Goal: Use online tool/utility: Utilize a website feature to perform a specific function

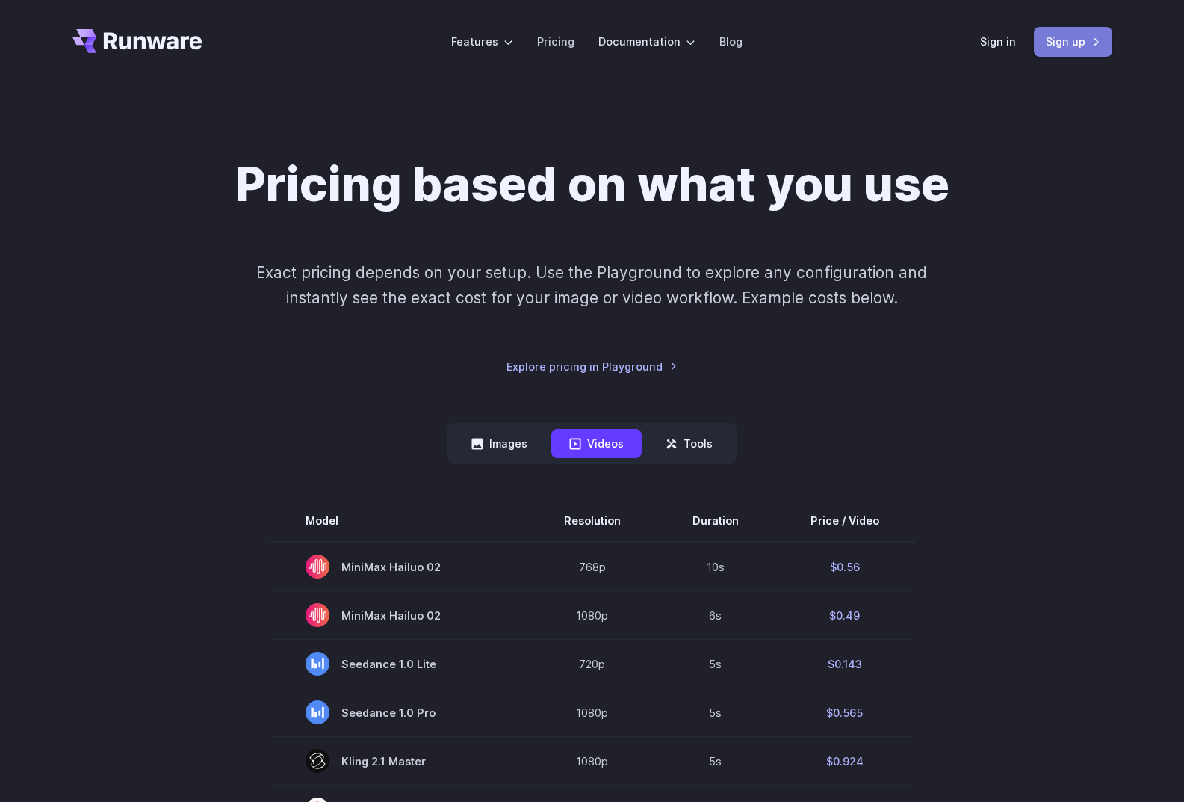
click at [1045, 51] on link "Sign up" at bounding box center [1073, 41] width 78 height 29
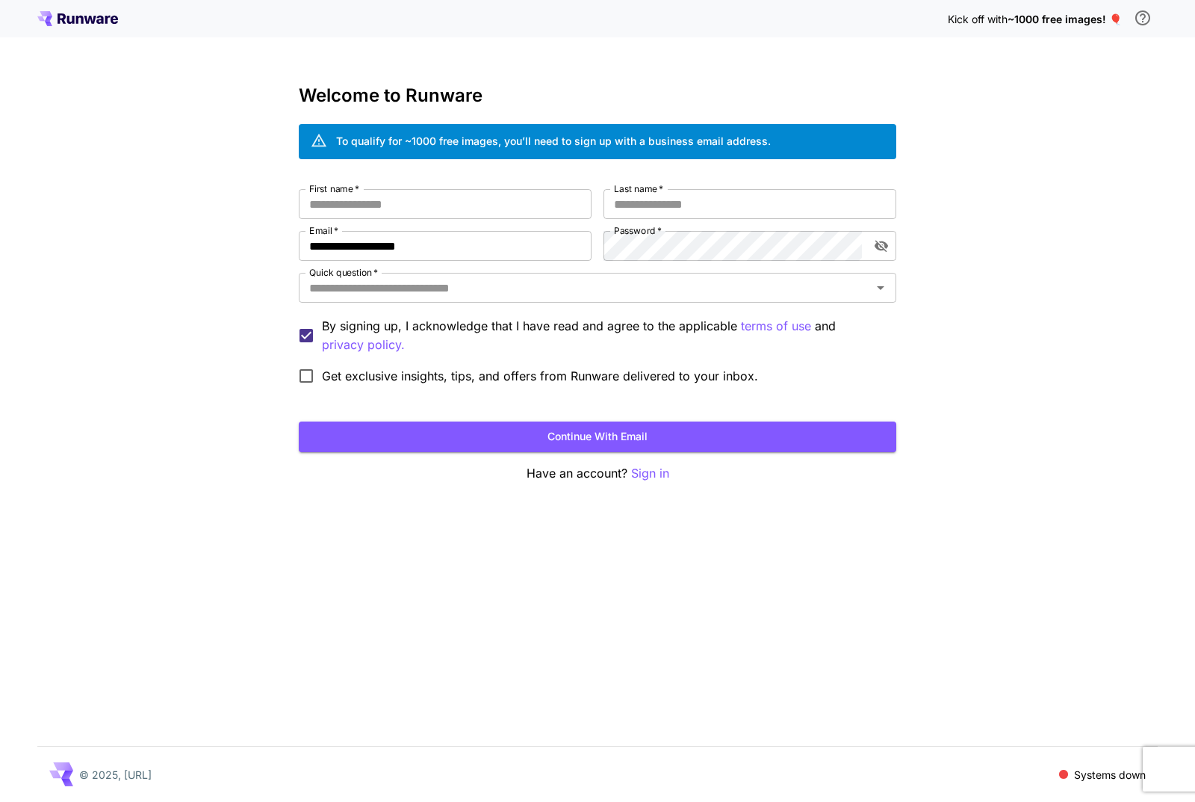
click at [87, 19] on icon at bounding box center [90, 20] width 12 height 8
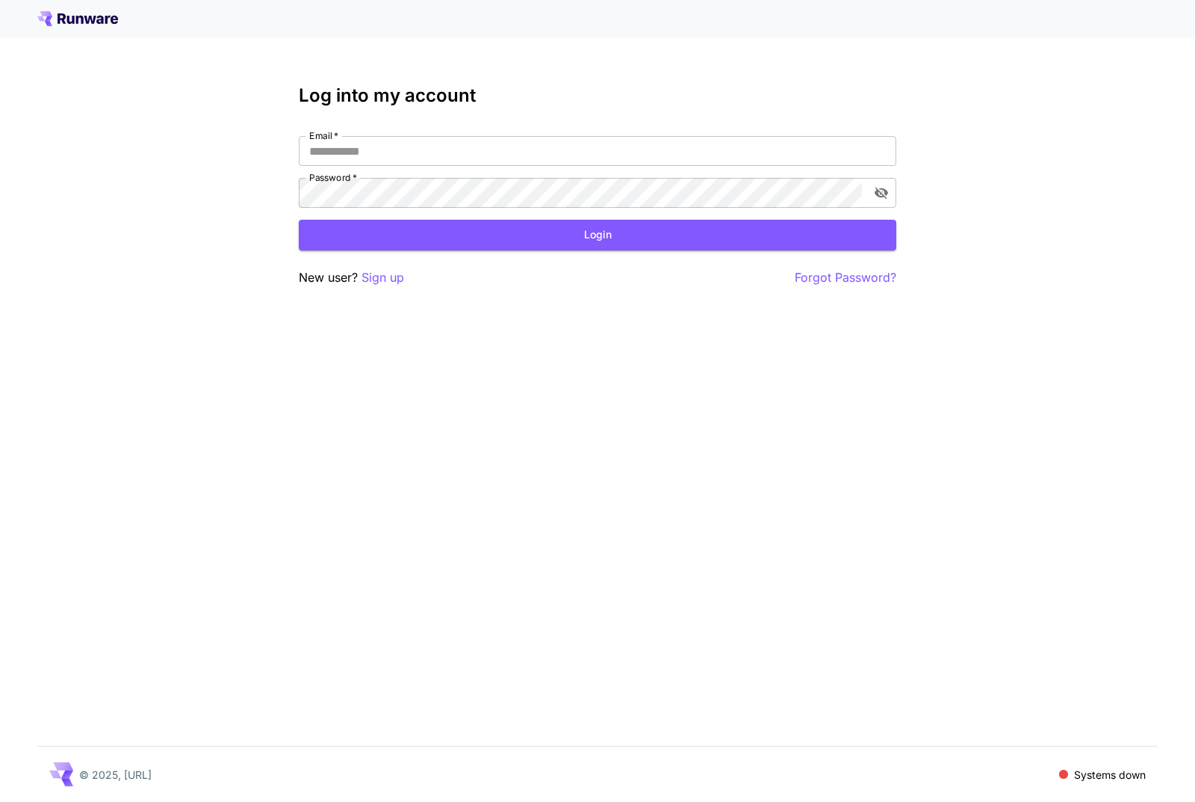
type input "**********"
click at [394, 235] on button "Login" at bounding box center [598, 235] width 598 height 31
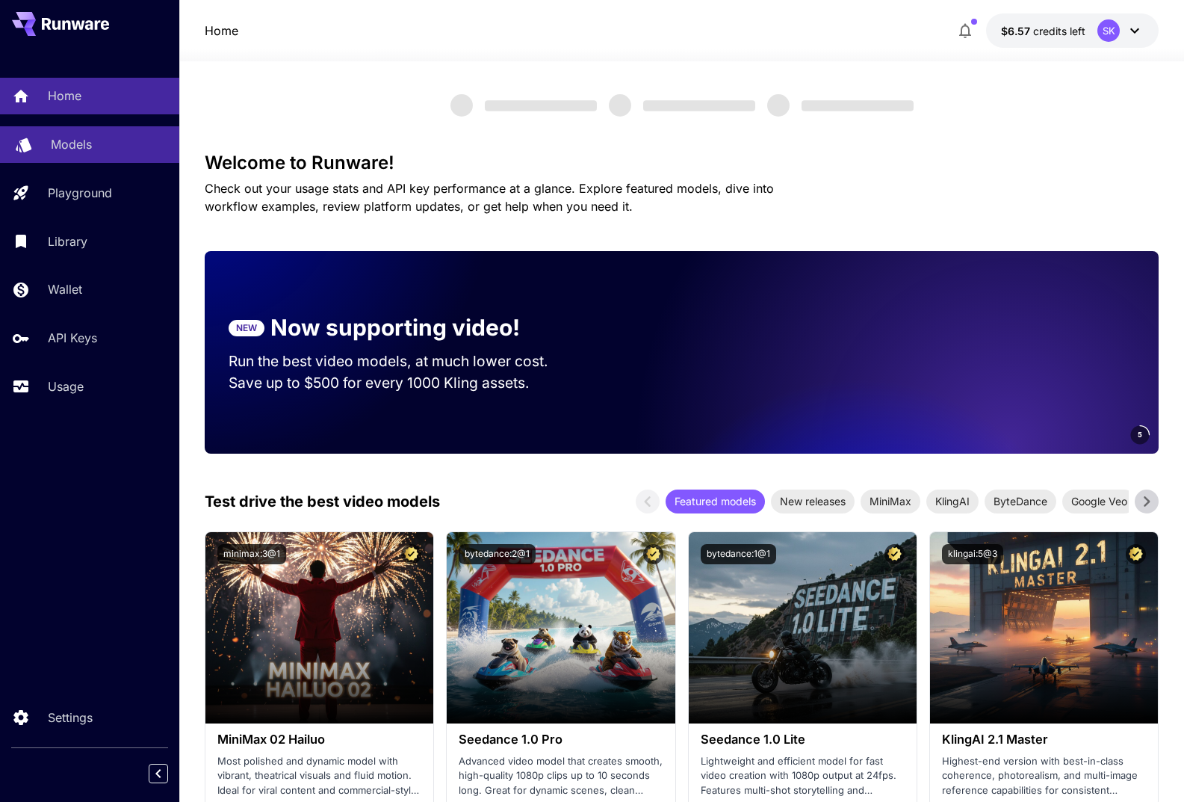
click at [60, 147] on p "Models" at bounding box center [71, 144] width 41 height 18
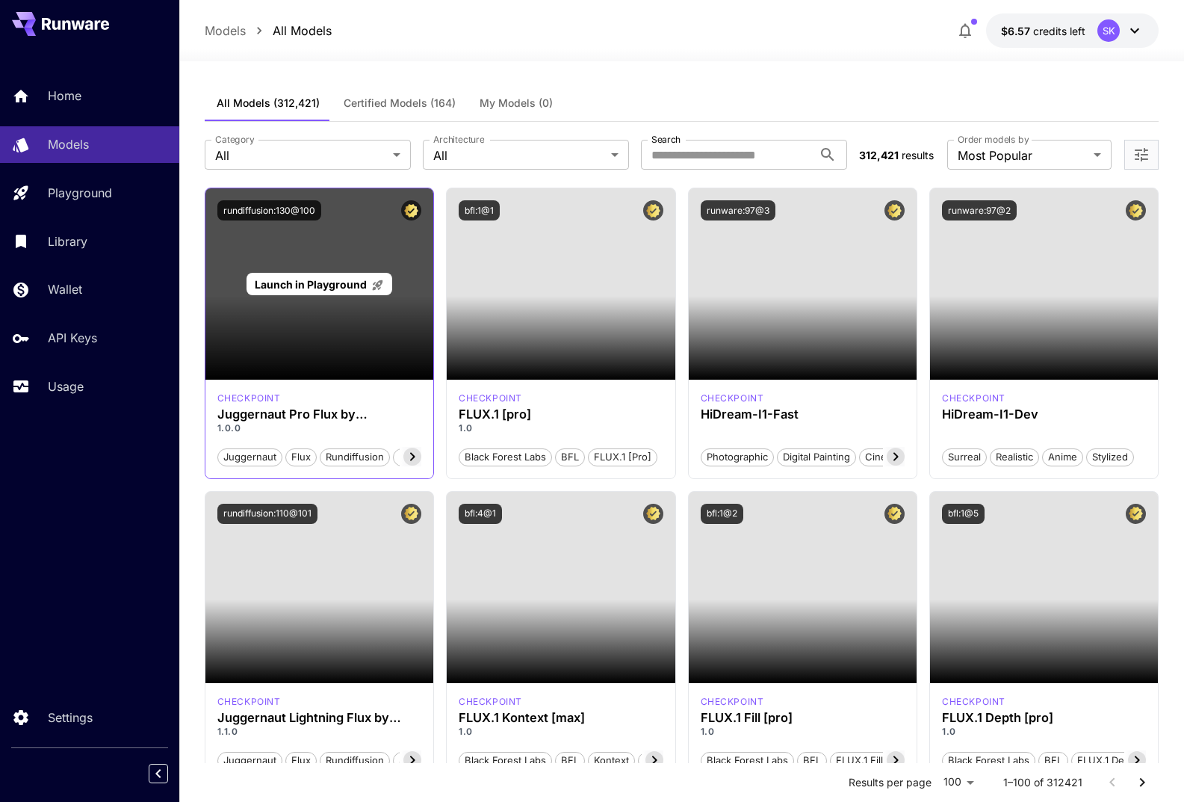
click at [308, 285] on span "Launch in Playground" at bounding box center [311, 284] width 112 height 13
